Goal: Use online tool/utility: Utilize a website feature to perform a specific function

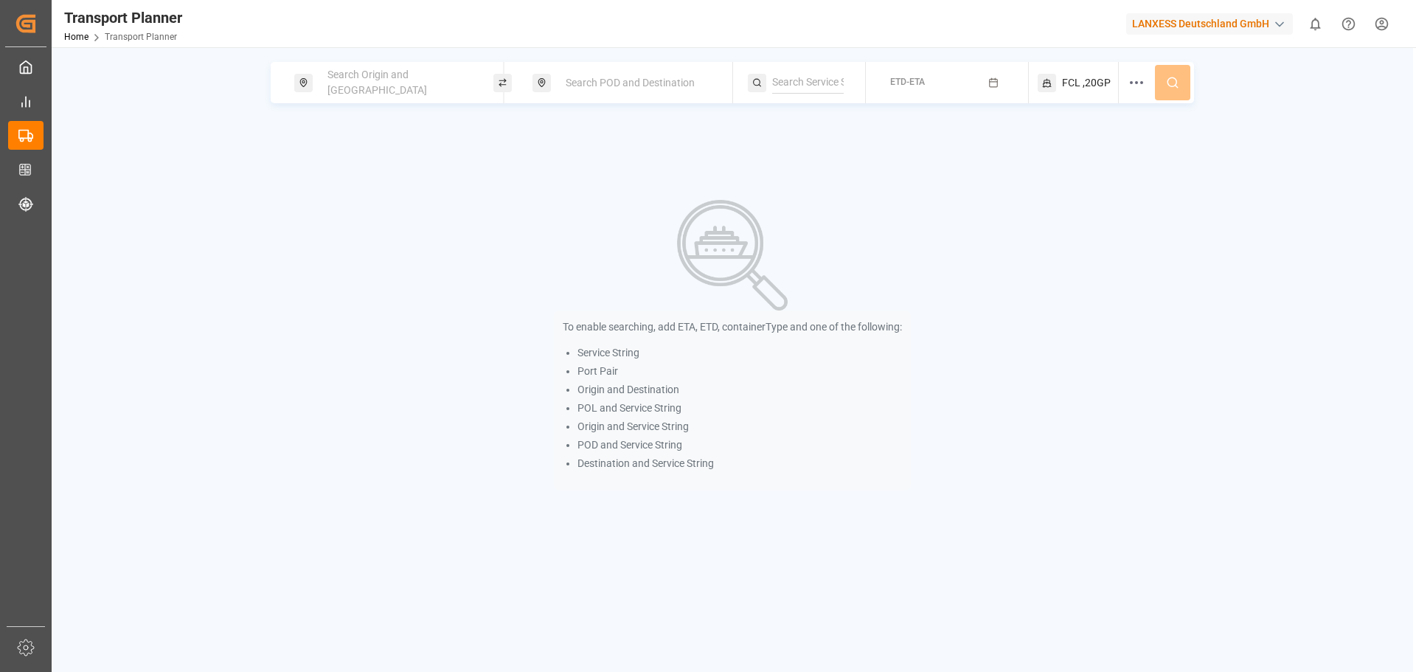
click at [404, 83] on span "Search Origin and [GEOGRAPHIC_DATA]" at bounding box center [378, 82] width 100 height 27
click at [375, 152] on input at bounding box center [385, 163] width 148 height 22
type input "b"
click at [400, 190] on input at bounding box center [385, 201] width 148 height 22
click at [423, 190] on input at bounding box center [385, 201] width 148 height 22
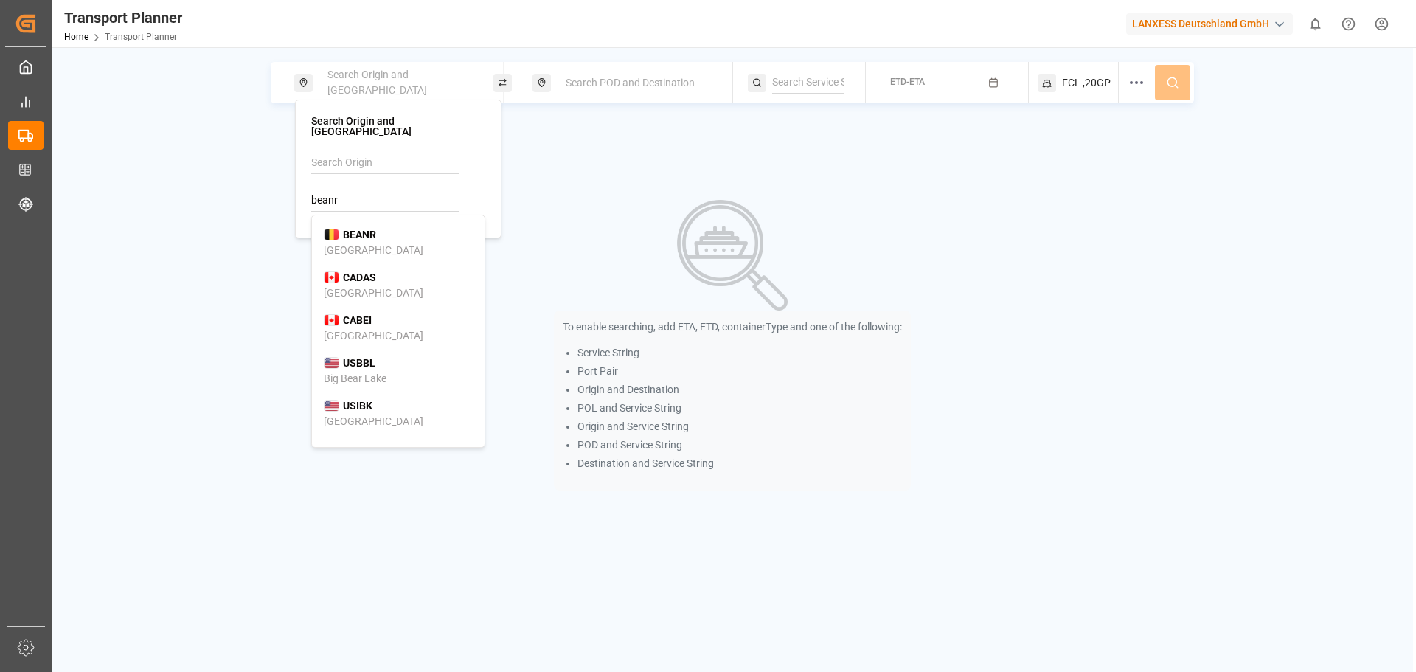
click at [409, 227] on div "BEANR [GEOGRAPHIC_DATA]" at bounding box center [398, 242] width 149 height 31
type input "BEANR"
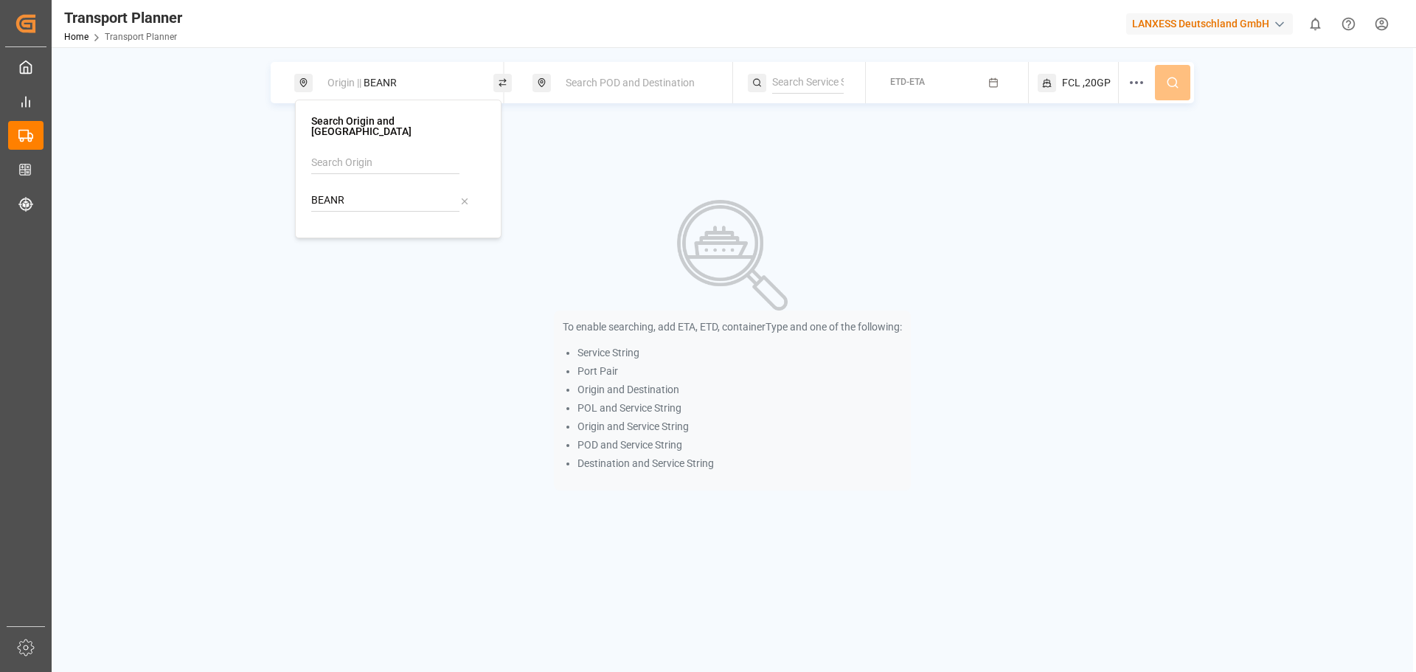
click at [626, 90] on div "Search POD and Destination" at bounding box center [636, 82] width 159 height 27
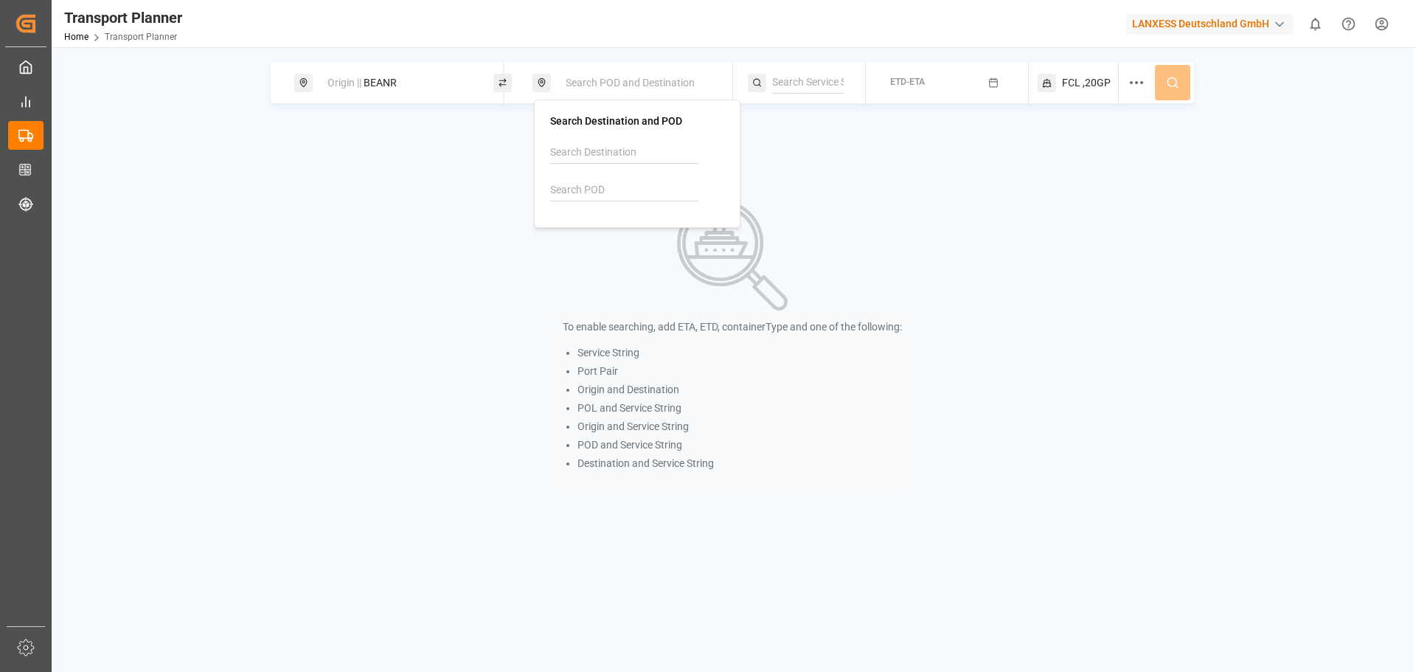
click at [580, 186] on input at bounding box center [624, 190] width 148 height 22
click at [623, 235] on div "[PERSON_NAME] ([PERSON_NAME])" at bounding box center [637, 247] width 149 height 31
type input "INNSA"
click at [924, 91] on div "ETD-ETA" at bounding box center [907, 83] width 35 height 18
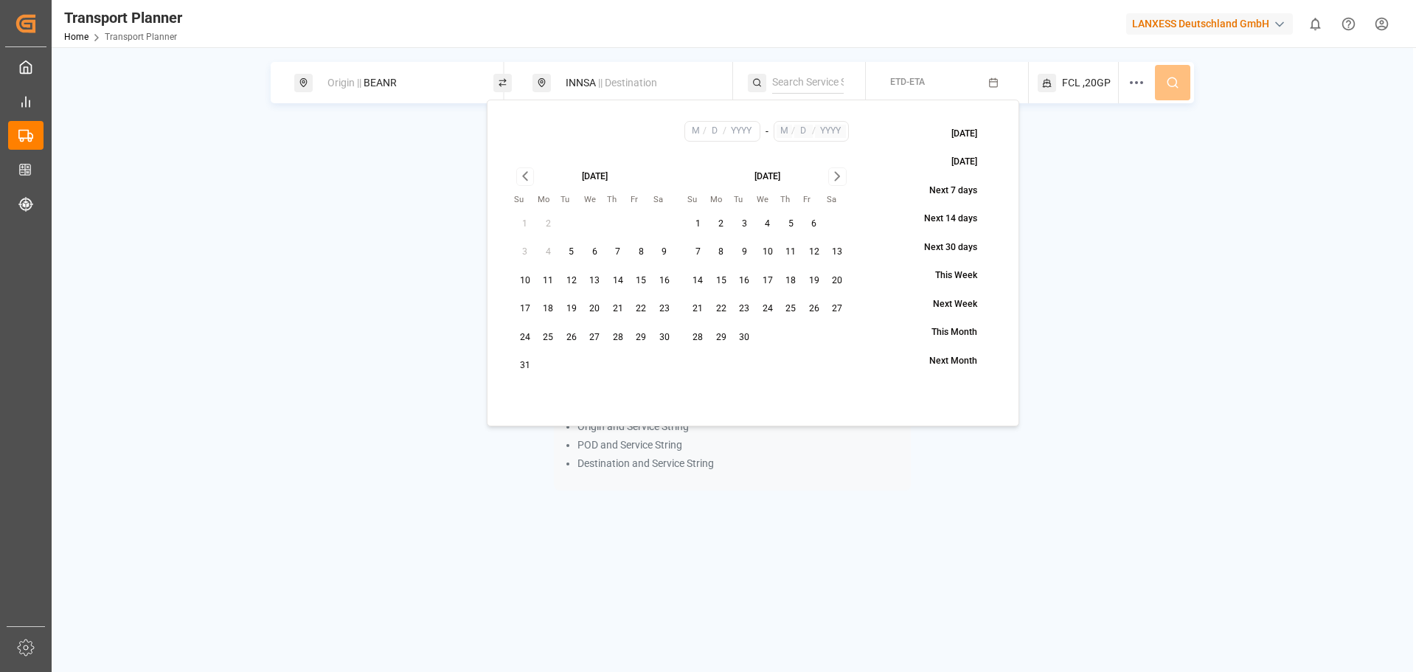
click at [547, 299] on button "18" at bounding box center [549, 309] width 24 height 24
type input "8"
type input "18"
type input "2025"
click at [840, 178] on icon "Go to next month" at bounding box center [837, 176] width 17 height 18
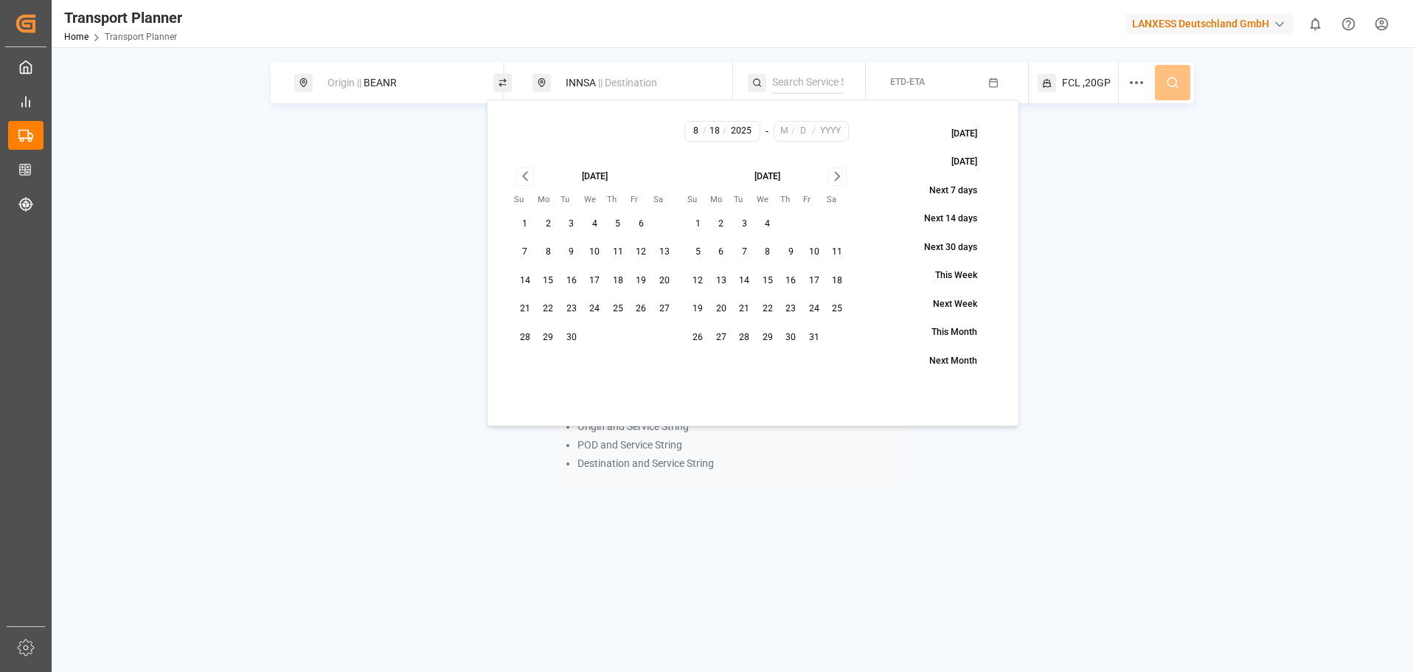
click at [840, 177] on icon "Go to next month" at bounding box center [837, 176] width 17 height 18
click at [702, 363] on button "30" at bounding box center [699, 366] width 24 height 24
type input "11"
type input "30"
type input "2025"
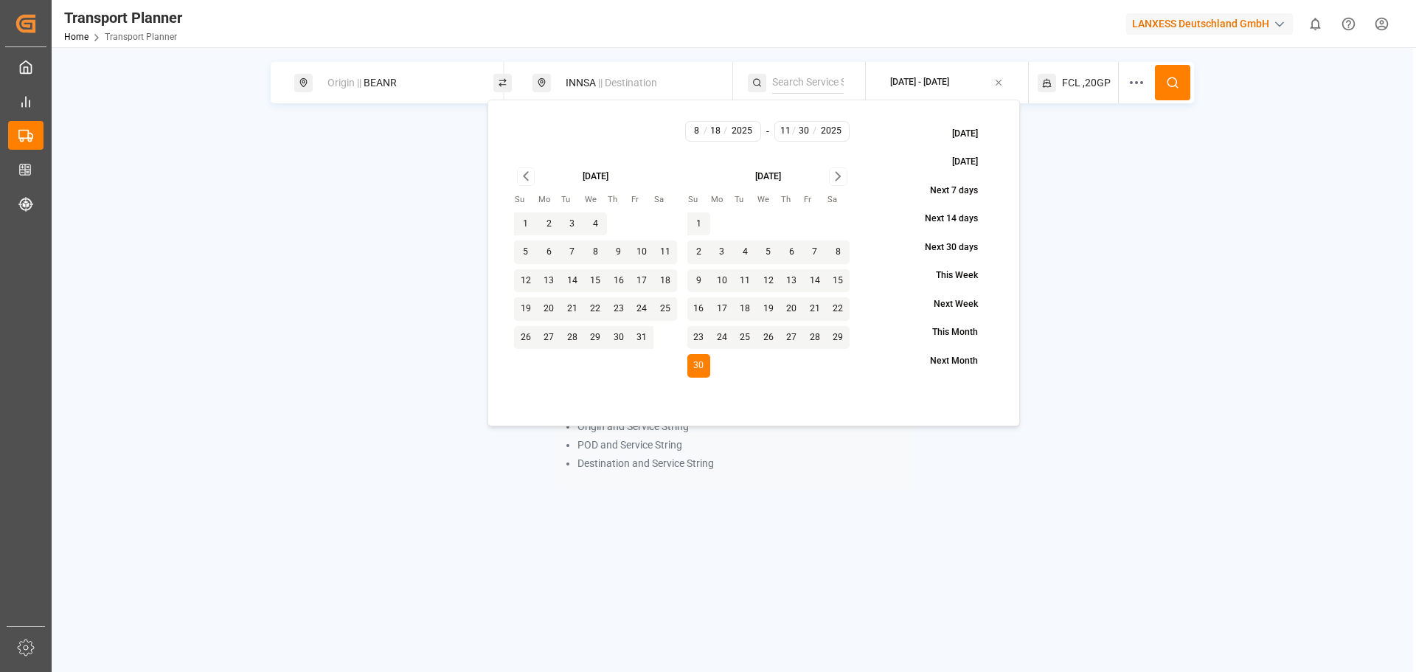
click at [1188, 86] on button at bounding box center [1172, 82] width 35 height 35
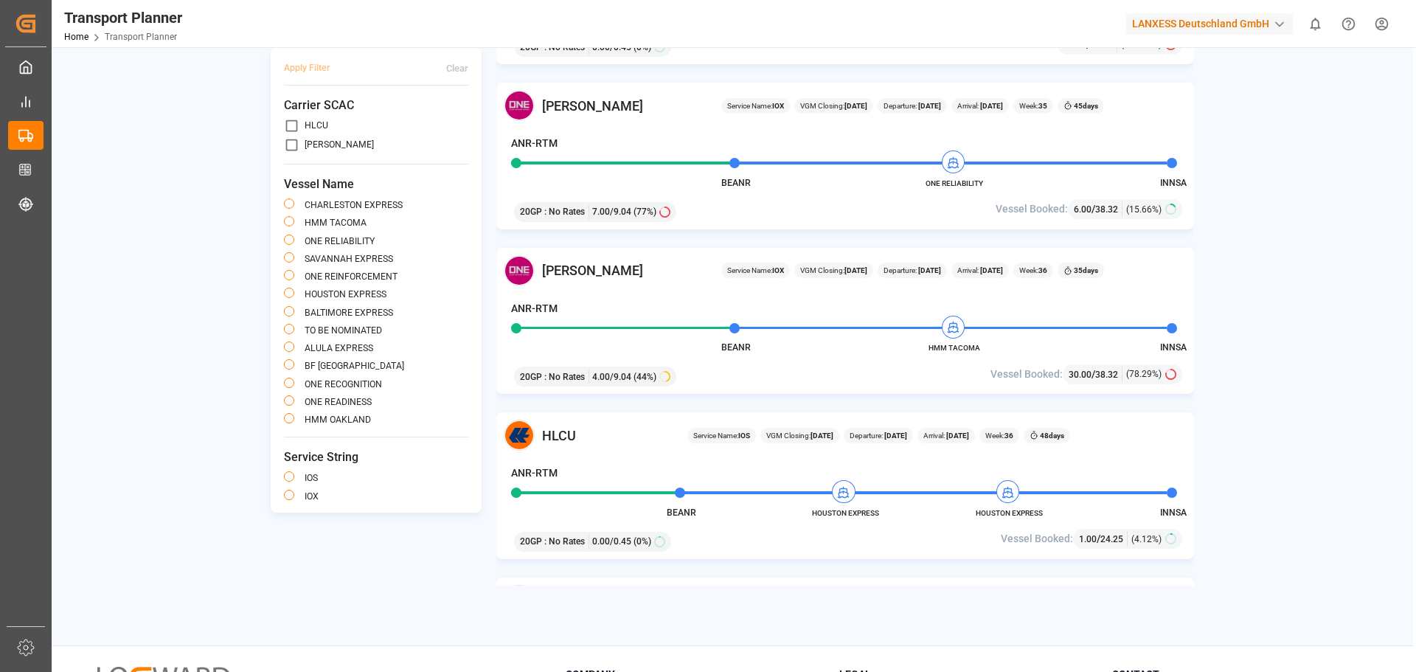
scroll to position [221, 0]
